Goal: Share content

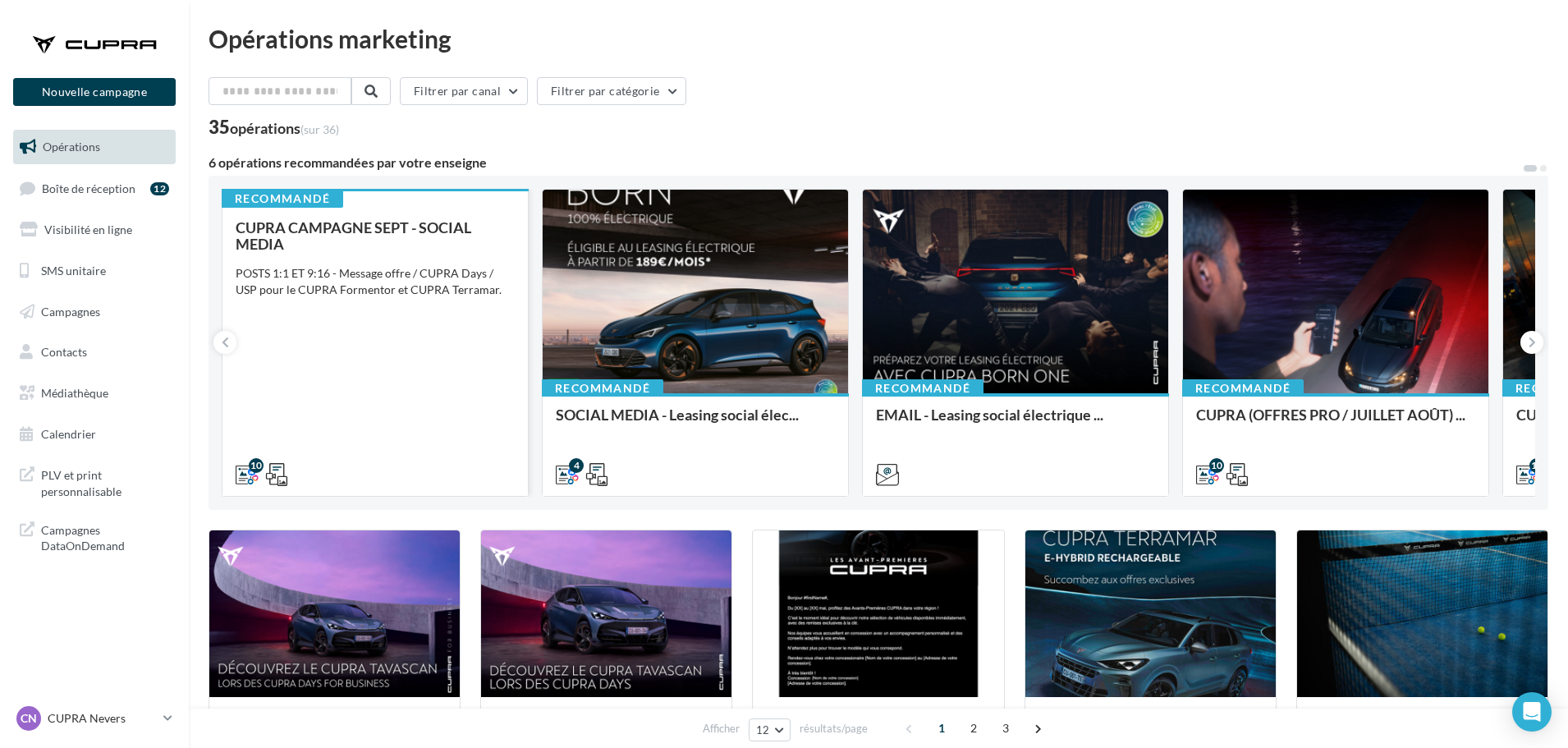
click at [395, 222] on span "CUPRA CAMPAGNE SEPT - SOCIAL MEDIA" at bounding box center [353, 235] width 235 height 34
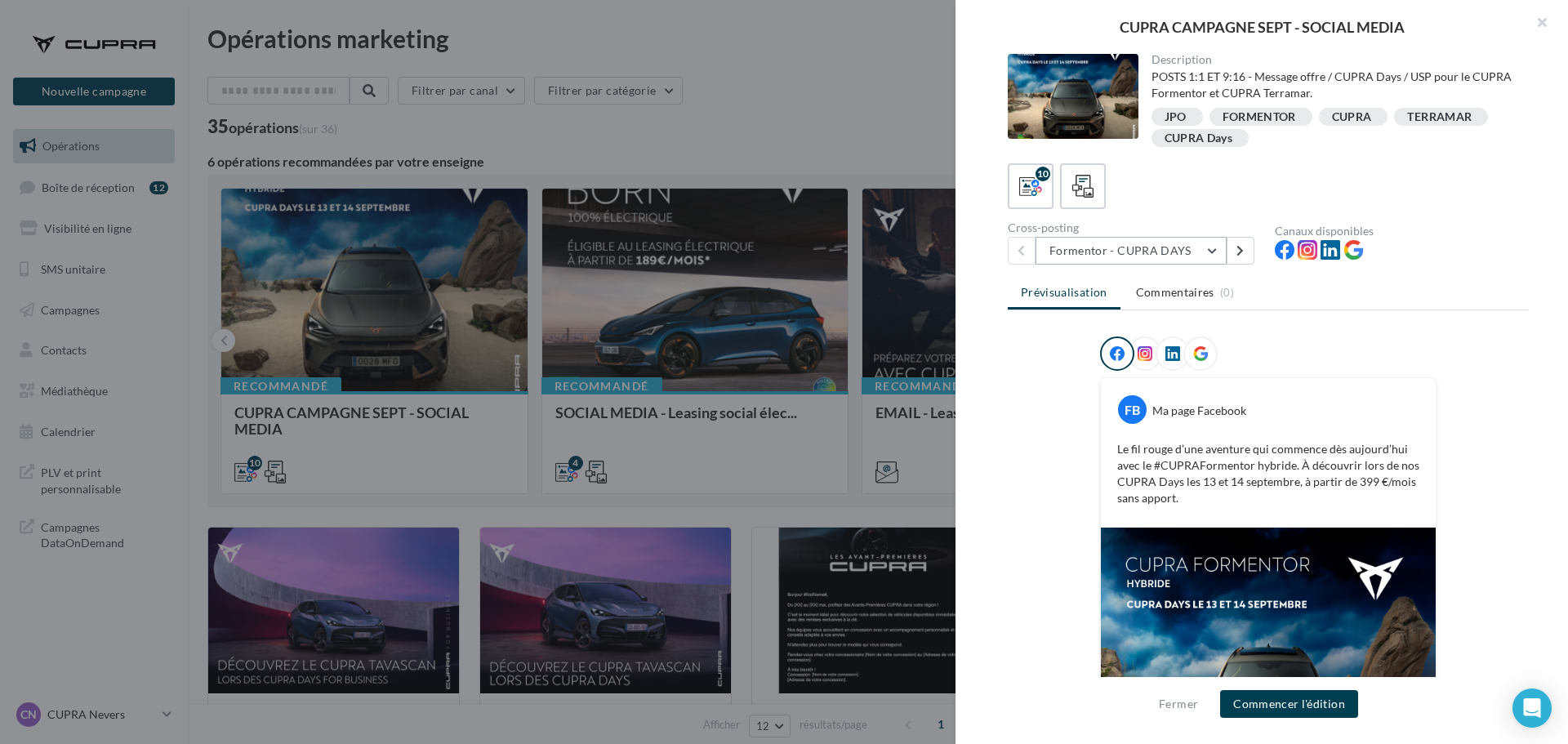
click at [1225, 248] on button "Formentor - CUPRA DAYS" at bounding box center [1131, 250] width 191 height 28
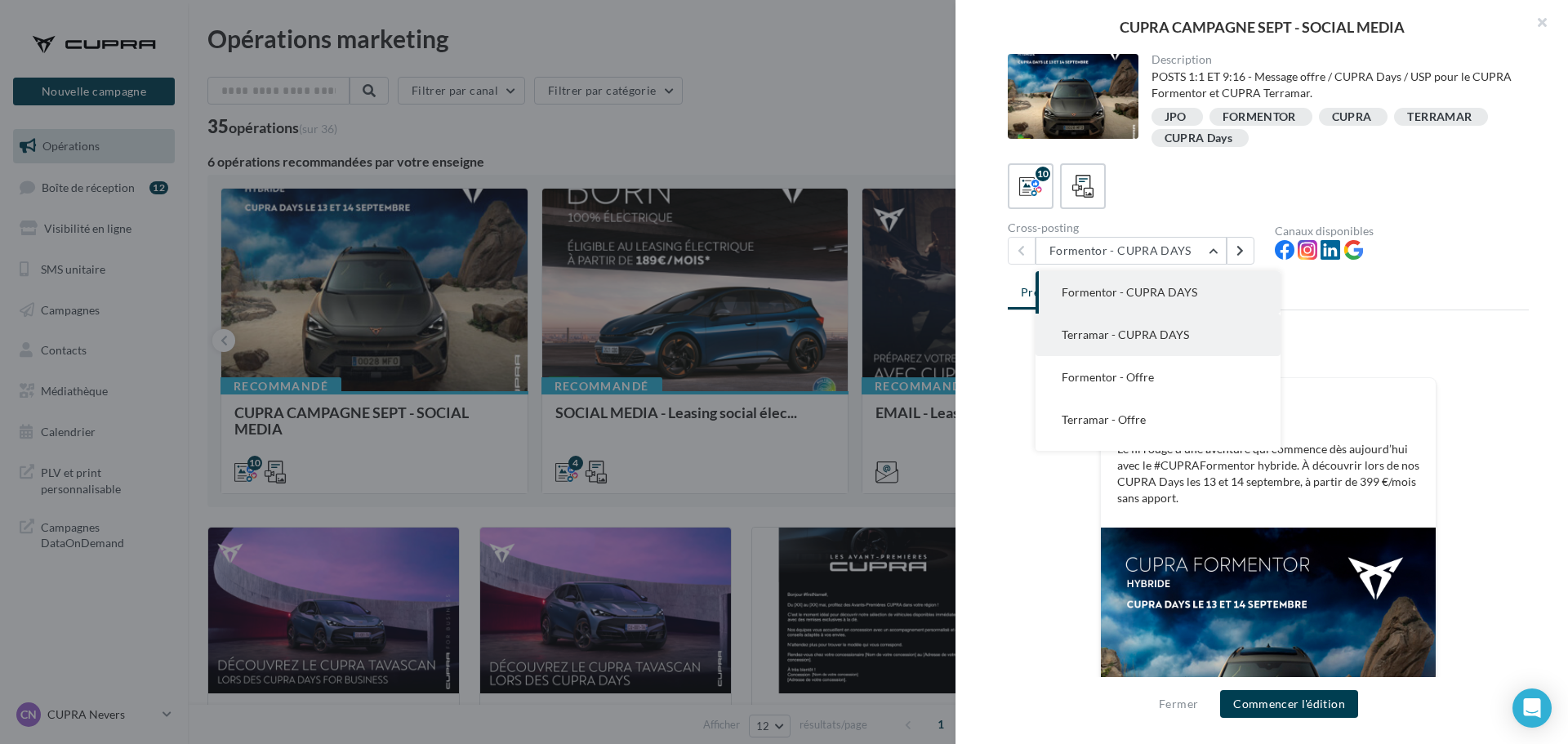
click at [1204, 333] on button "Terramar - CUPRA DAYS" at bounding box center [1158, 335] width 245 height 43
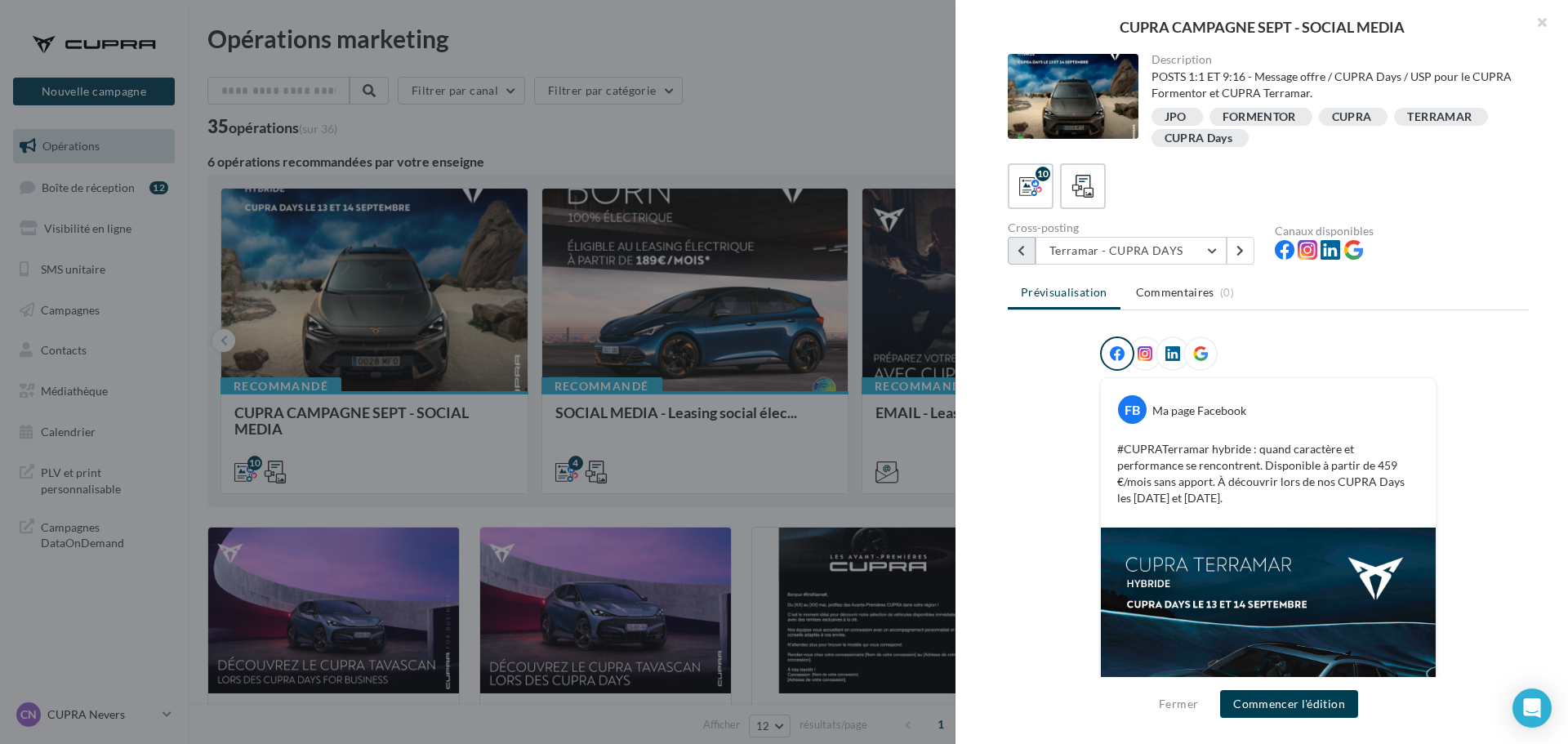
click at [1020, 259] on button at bounding box center [1021, 250] width 28 height 28
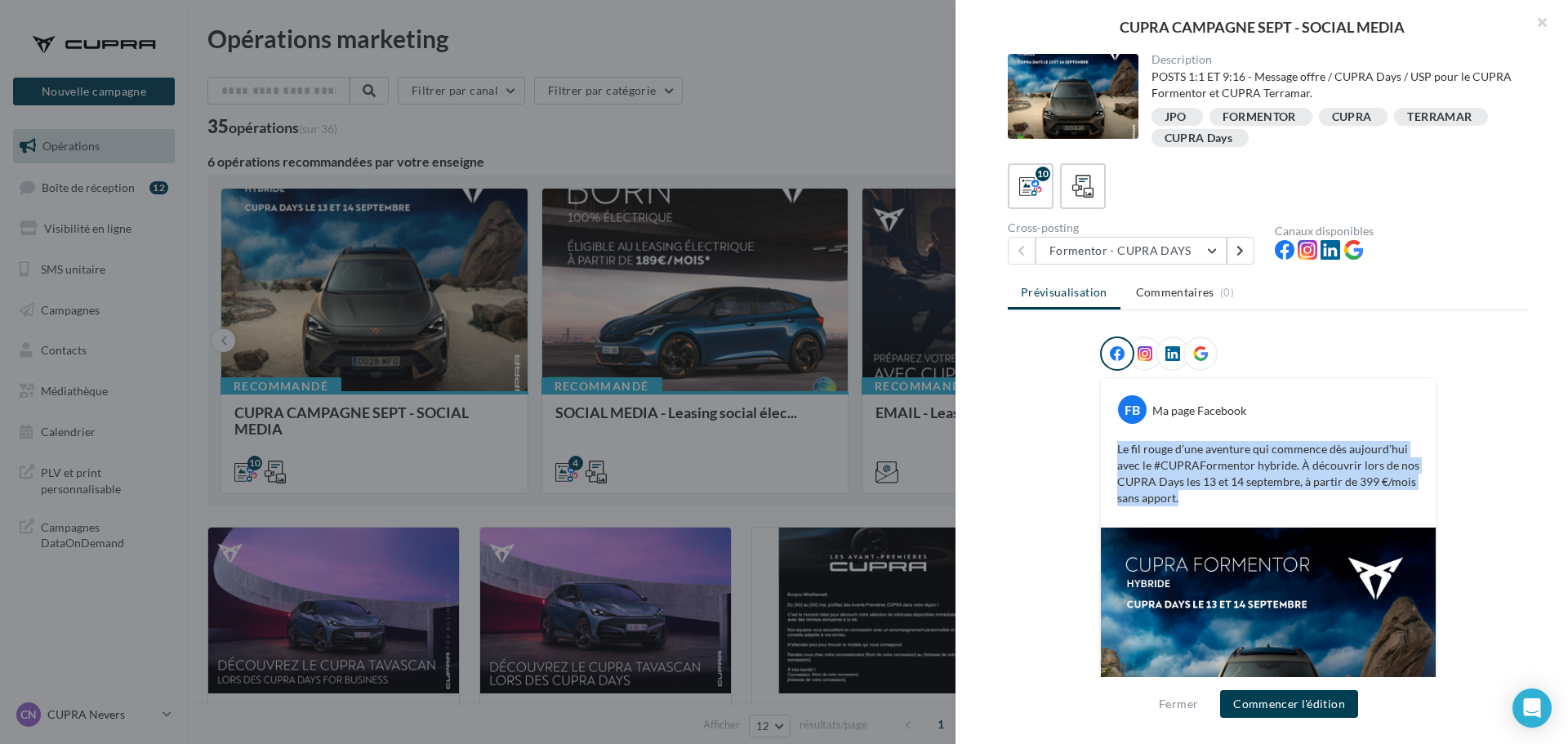
drag, startPoint x: 1175, startPoint y: 498, endPoint x: 1090, endPoint y: 445, distance: 100.2
click at [1090, 445] on div "FB Ma page Facebook Le fil rouge d’une aventure qui commence dès [DATE] avec le…" at bounding box center [1268, 610] width 521 height 548
copy p "Le fil rouge d’une aventure qui commence dès aujourd’hui avec le #CUPRAFormento…"
click at [1242, 237] on button at bounding box center [1240, 250] width 28 height 28
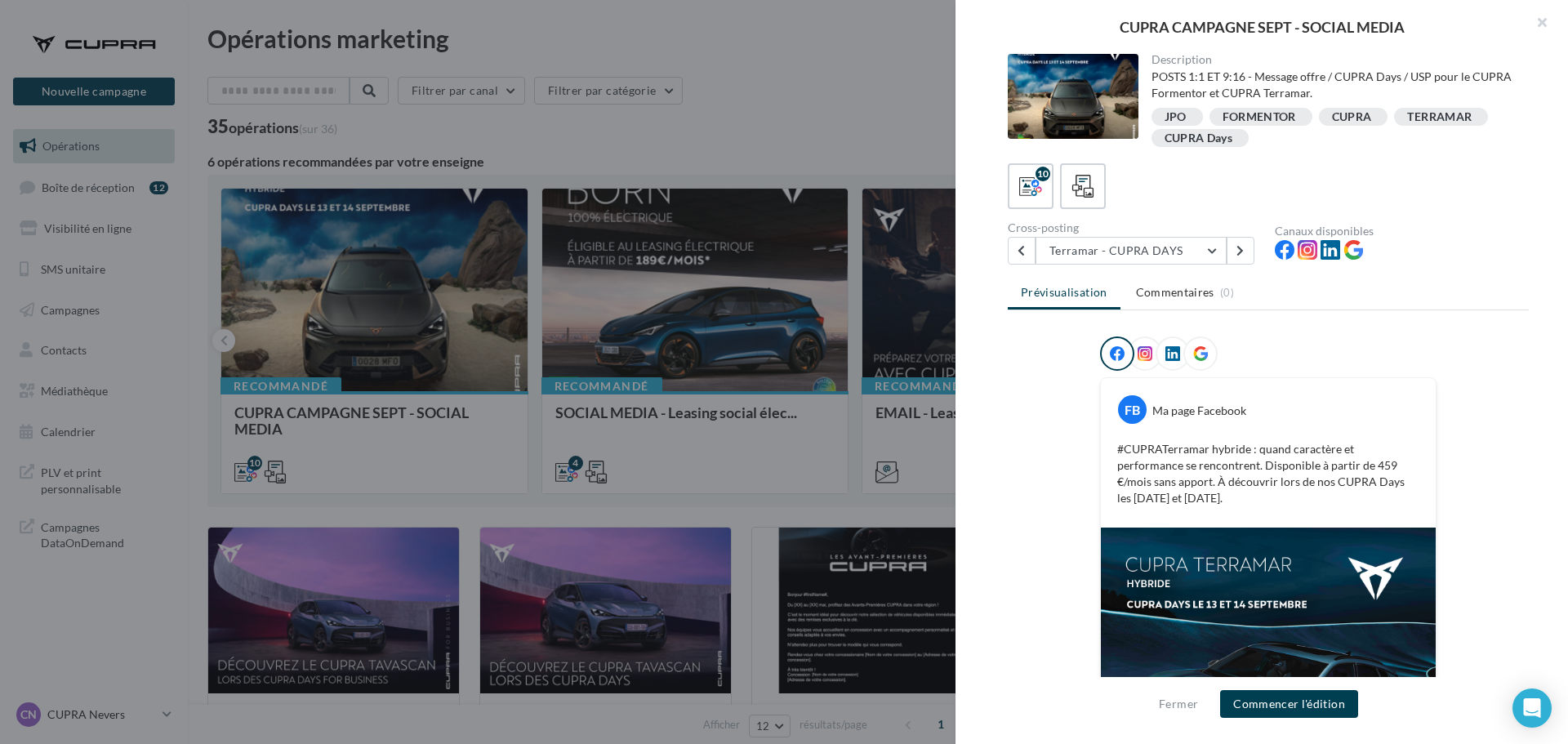
drag, startPoint x: 1228, startPoint y: 506, endPoint x: 1050, endPoint y: 448, distance: 187.2
click at [1050, 448] on div "FB Ma page Facebook #CUPRATerramar hybride : quand caractère et performance se …" at bounding box center [1268, 610] width 521 height 548
copy p "#CUPRATerramar hybride : quand caractère et performance se rencontrent. Disponi…"
click at [1069, 460] on div "FB Ma page Facebook #CUPRATerramar hybride : quand caractère et performance se …" at bounding box center [1268, 610] width 521 height 548
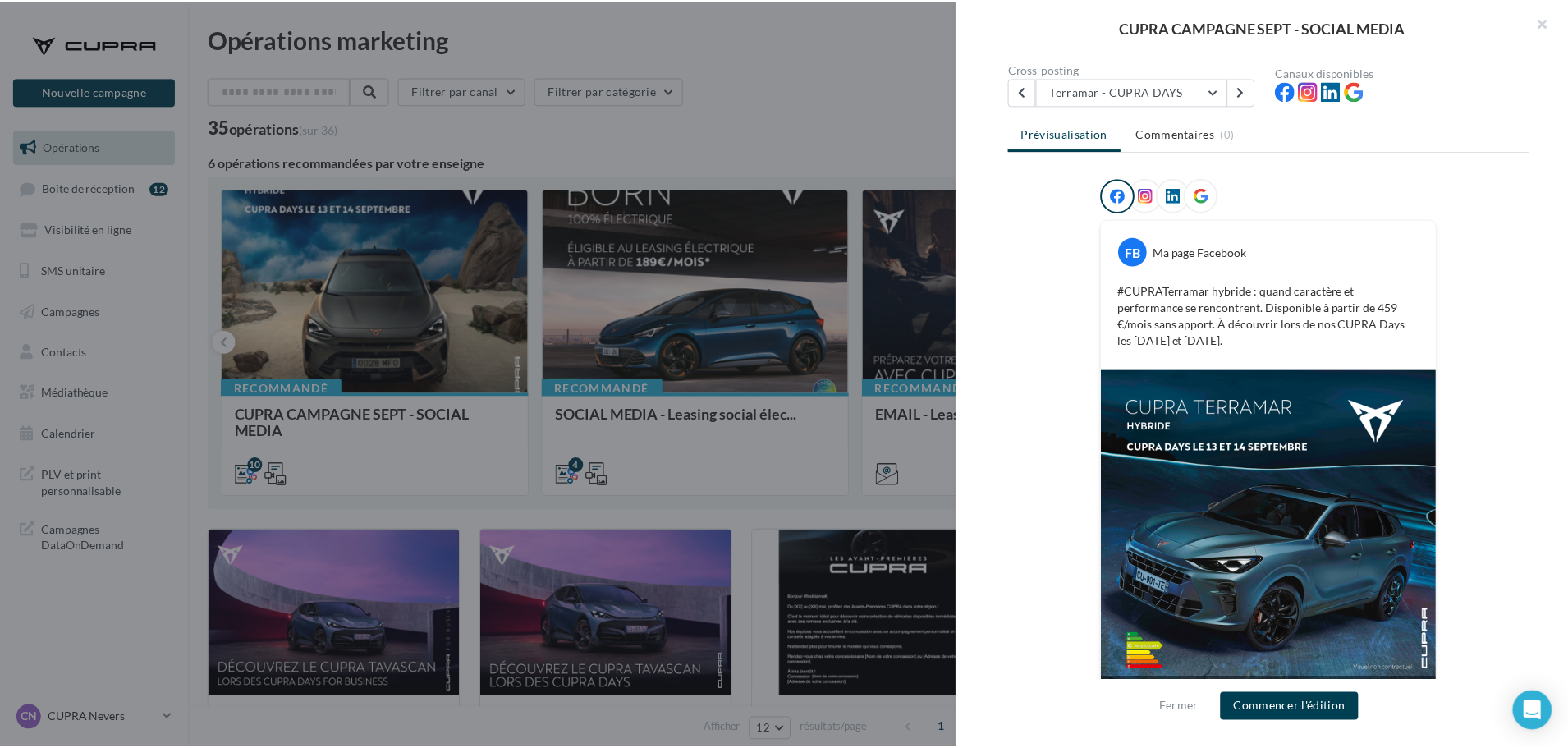
scroll to position [164, 0]
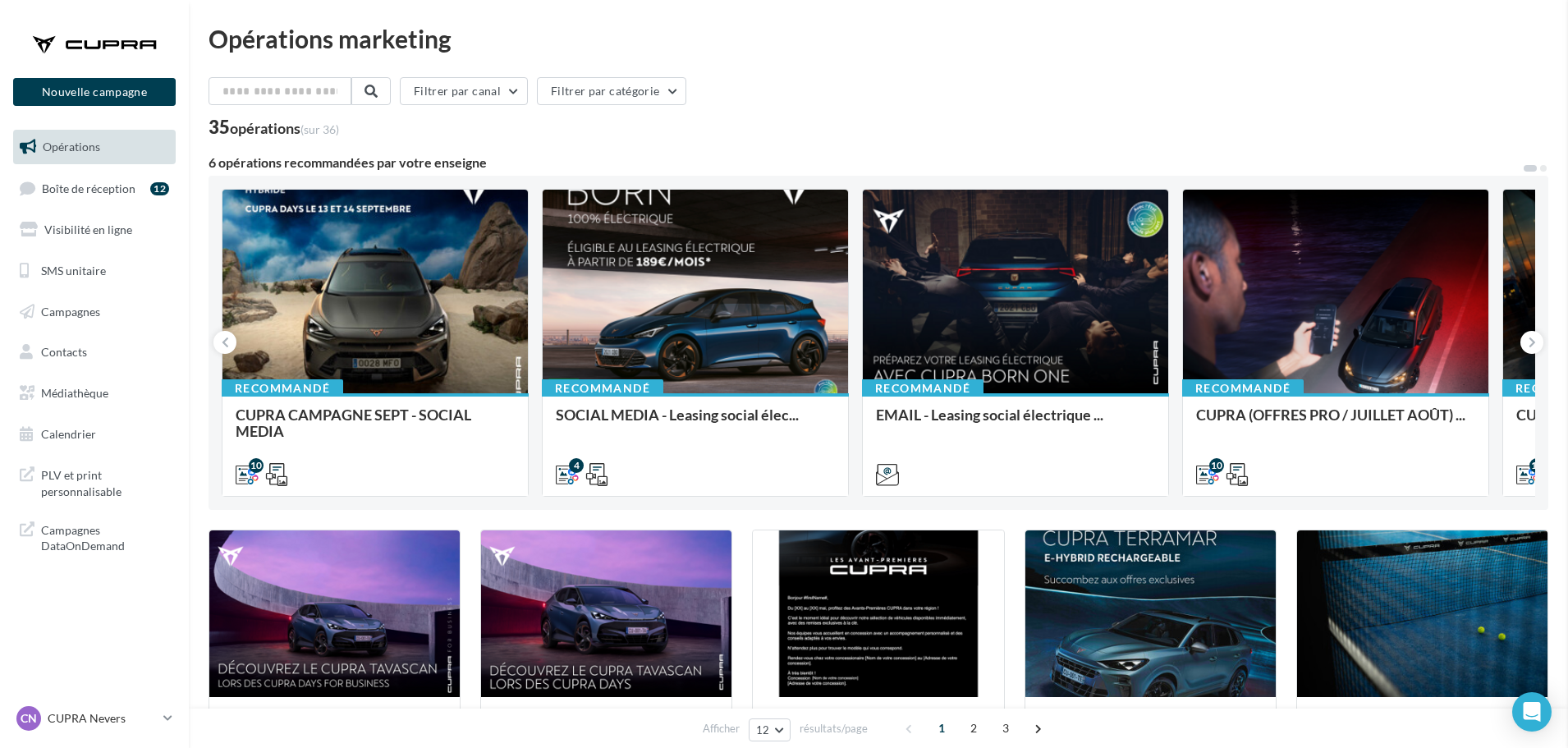
click at [125, 714] on p "CUPRA Nevers" at bounding box center [102, 718] width 110 height 16
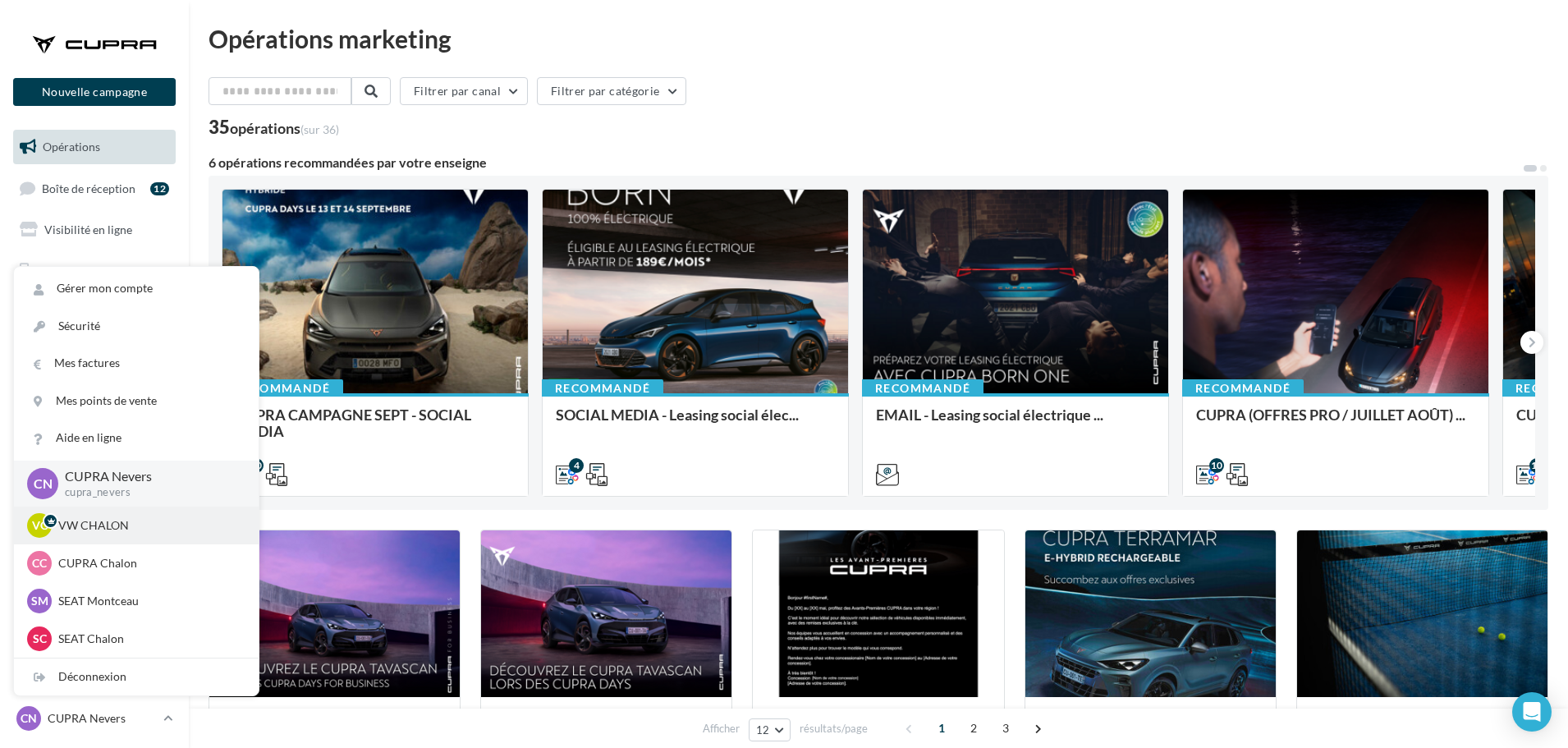
click at [125, 530] on p "VW CHALON" at bounding box center [148, 525] width 181 height 16
